Goal: Information Seeking & Learning: Learn about a topic

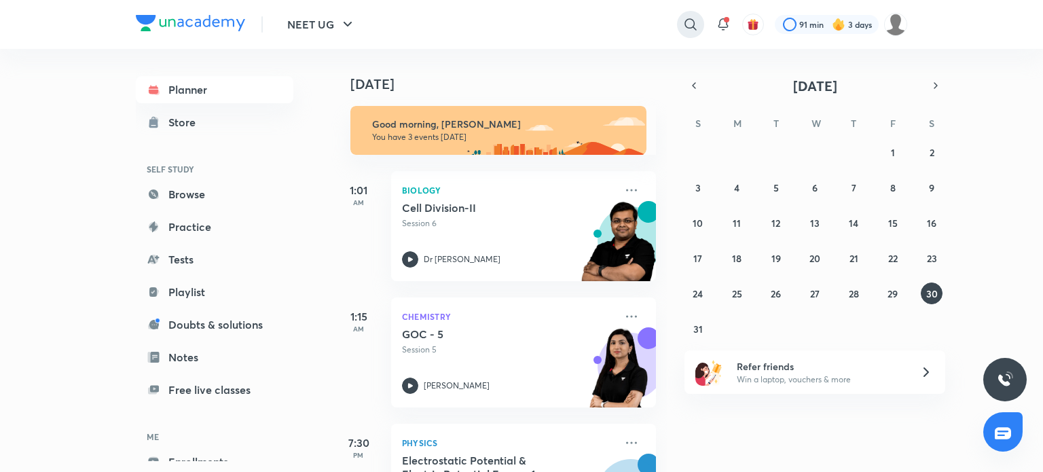
click at [685, 22] on icon at bounding box center [691, 24] width 12 height 12
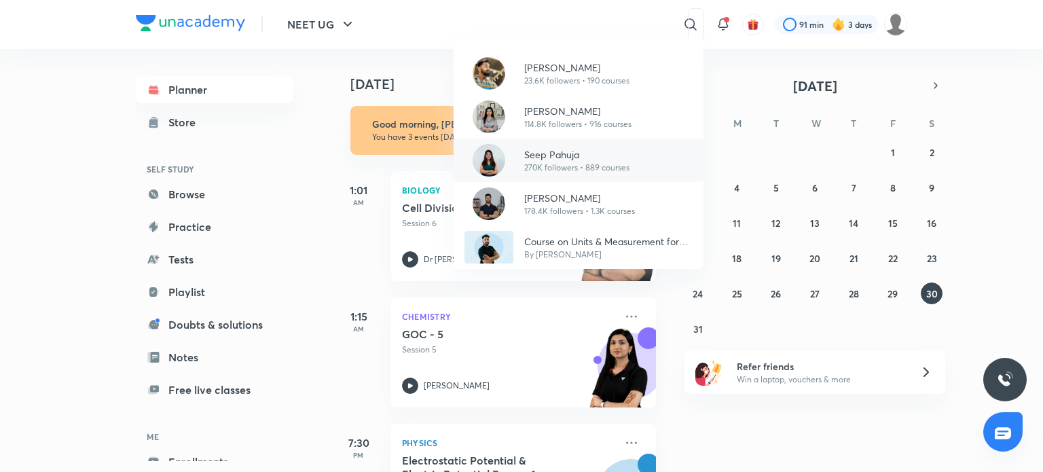
click at [554, 156] on p "Seep Pahuja" at bounding box center [576, 154] width 105 height 14
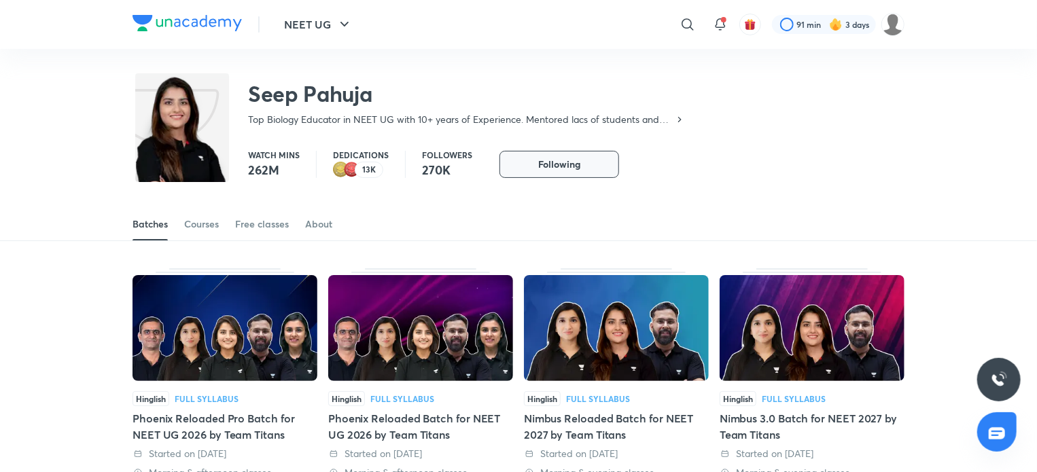
click at [554, 156] on button "Following" at bounding box center [559, 164] width 120 height 27
click at [199, 222] on div "Courses" at bounding box center [201, 224] width 35 height 14
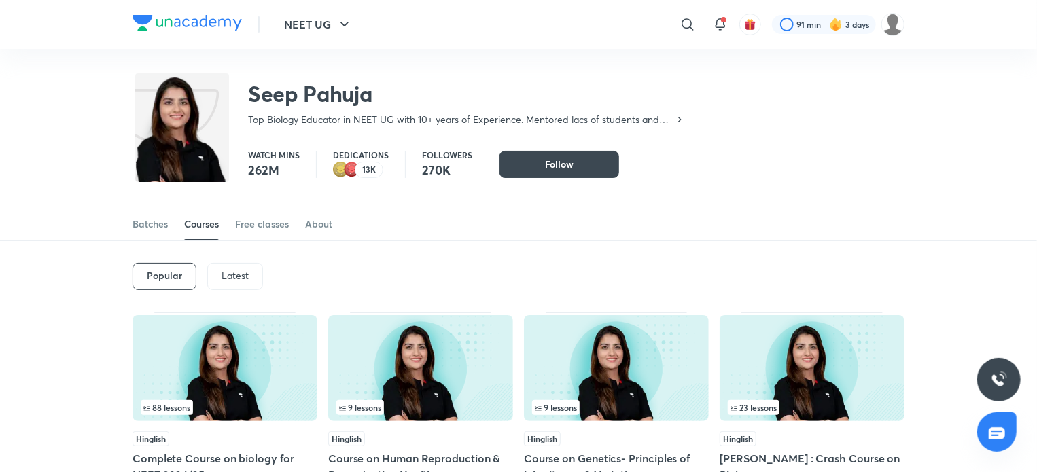
click at [232, 273] on p "Latest" at bounding box center [234, 275] width 27 height 11
click at [431, 367] on img at bounding box center [420, 368] width 185 height 106
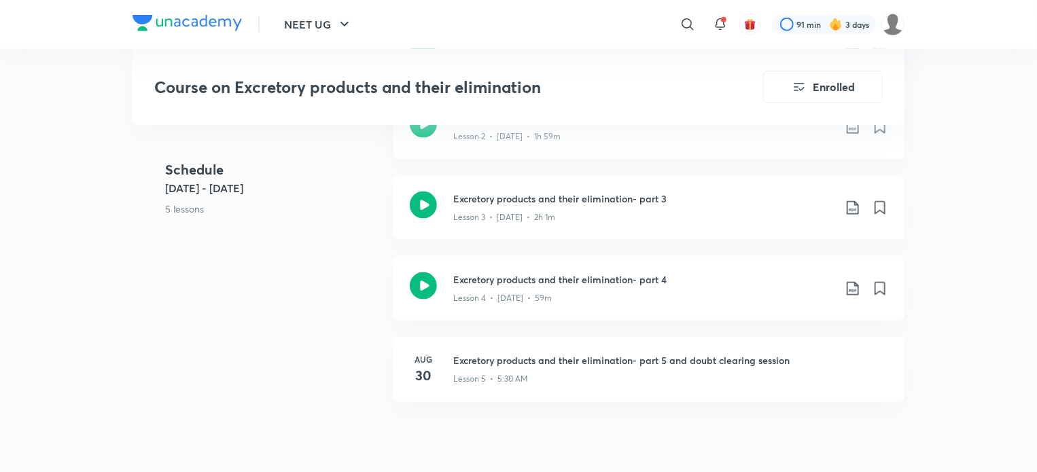
scroll to position [870, 0]
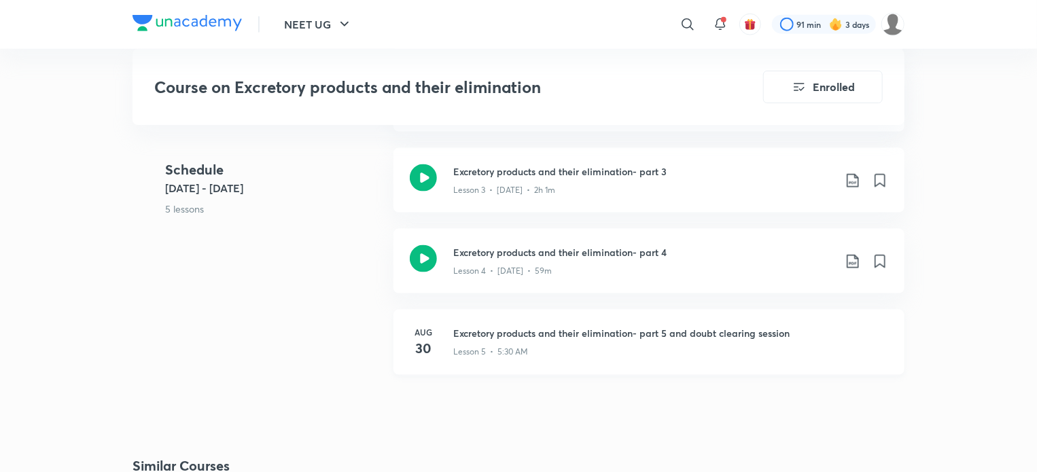
click at [424, 339] on h4 "30" at bounding box center [423, 348] width 27 height 20
